Goal: Use online tool/utility: Utilize a website feature to perform a specific function

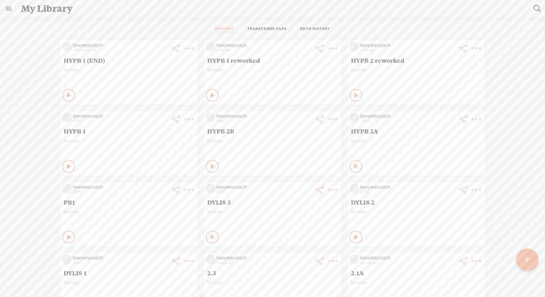
click at [525, 260] on t at bounding box center [527, 260] width 5 height 14
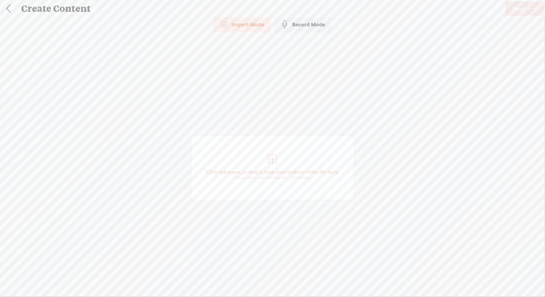
click at [264, 171] on span "Click to browse , or drag & drop your audio or video file here (File duration m…" at bounding box center [272, 175] width 139 height 18
click at [521, 4] on span "Next" at bounding box center [519, 9] width 12 height 16
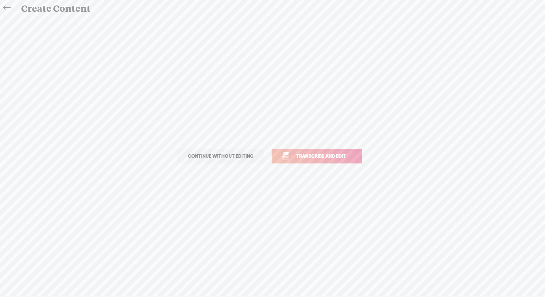
click at [349, 158] on span "Transcribe and edit" at bounding box center [320, 156] width 63 height 7
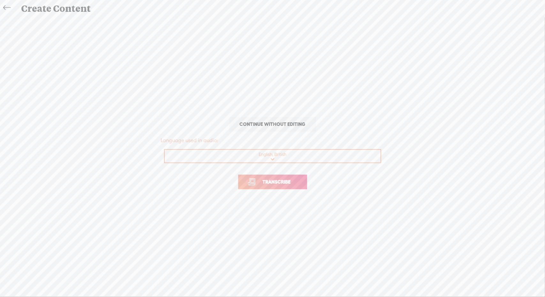
click at [296, 182] on span "Transcribe" at bounding box center [276, 181] width 41 height 7
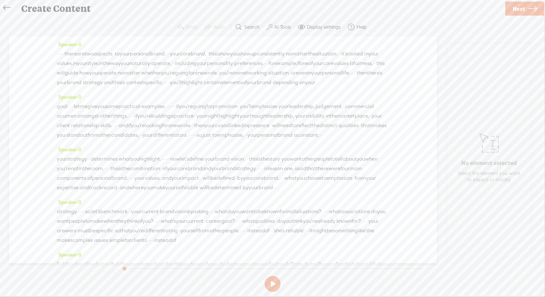
click at [277, 28] on label "AI Tools" at bounding box center [282, 27] width 17 height 6
click at [189, 63] on span "Find Silences..." at bounding box center [188, 63] width 34 height 14
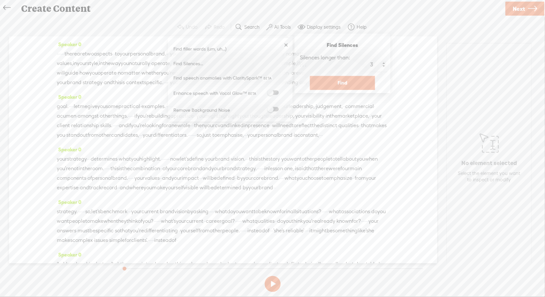
click at [325, 83] on button "Find" at bounding box center [342, 83] width 65 height 14
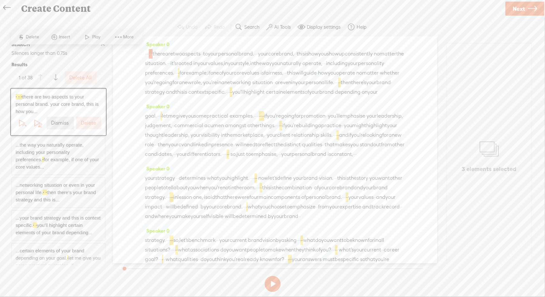
click at [85, 79] on label "Delete All" at bounding box center [81, 78] width 22 height 7
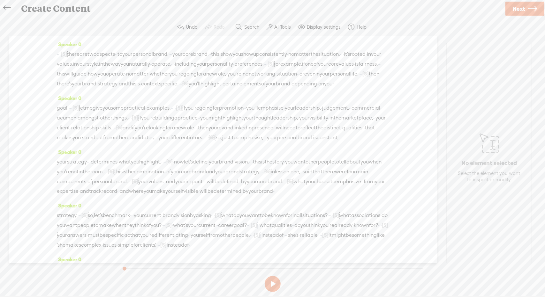
click at [521, 8] on span "Next" at bounding box center [519, 9] width 12 height 16
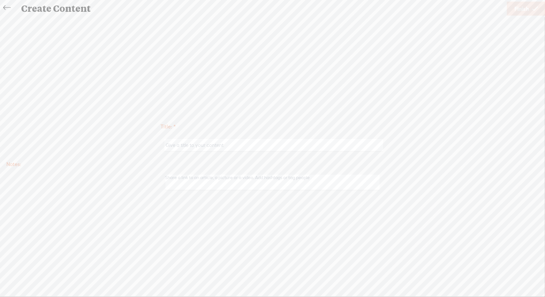
click at [284, 145] on input "text" at bounding box center [273, 145] width 219 height 12
type input "HYPB 2 additions"
click at [526, 4] on span "Finish" at bounding box center [521, 9] width 15 height 16
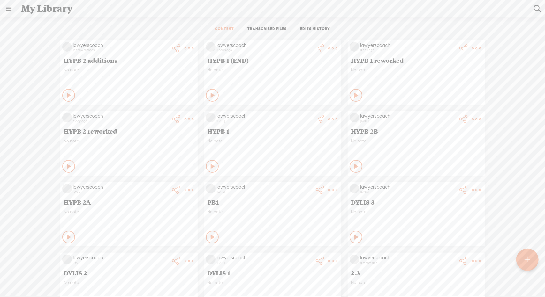
click at [185, 47] on t at bounding box center [189, 48] width 9 height 9
click at [141, 112] on link "Download Audio" at bounding box center [151, 113] width 69 height 15
click at [80, 106] on span "Download .mp3 file" at bounding box center [71, 106] width 51 height 14
